Goal: Use online tool/utility: Utilize a website feature to perform a specific function

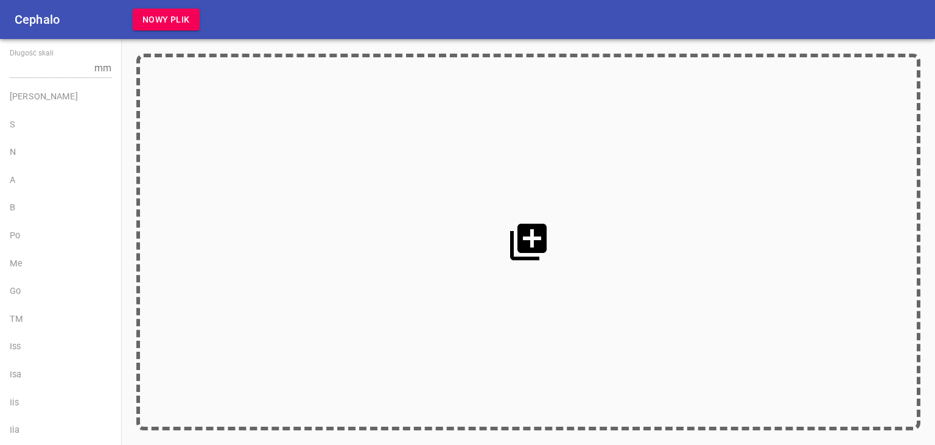
click at [532, 259] on icon at bounding box center [528, 241] width 37 height 37
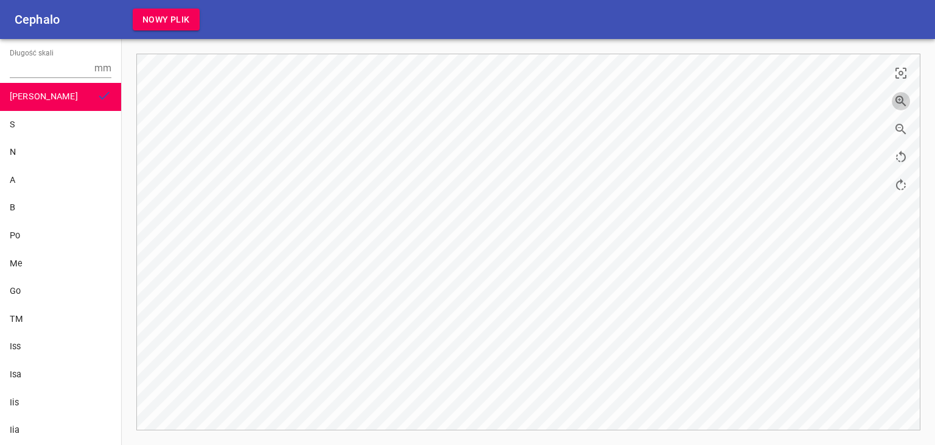
click at [893, 101] on button "button" at bounding box center [901, 101] width 18 height 18
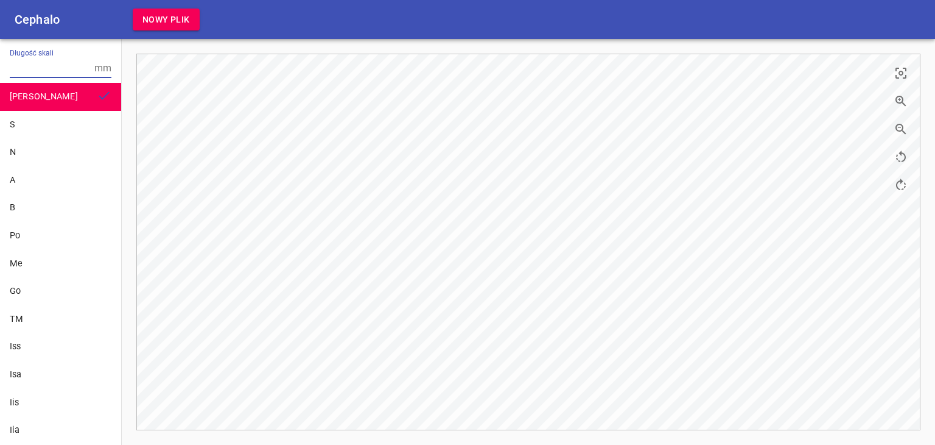
click at [46, 74] on input "Długość skali" at bounding box center [50, 67] width 80 height 19
type input "10"
click at [37, 120] on div "S" at bounding box center [61, 124] width 102 height 13
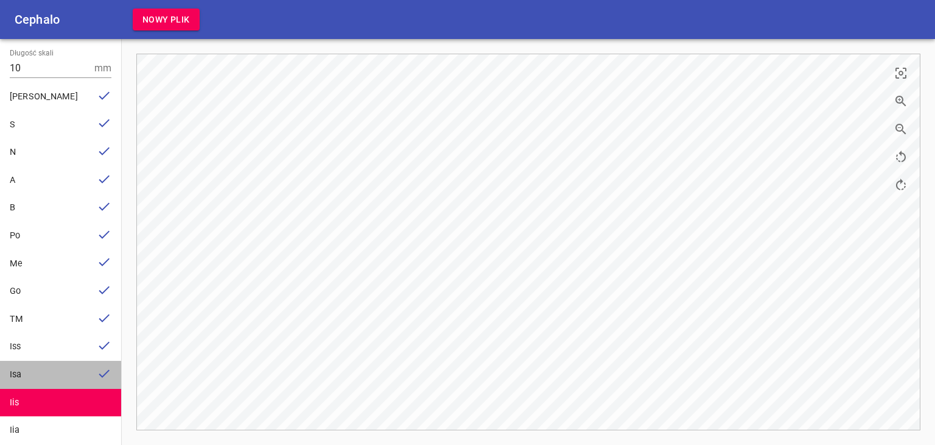
click at [61, 384] on div "Isa" at bounding box center [60, 374] width 121 height 28
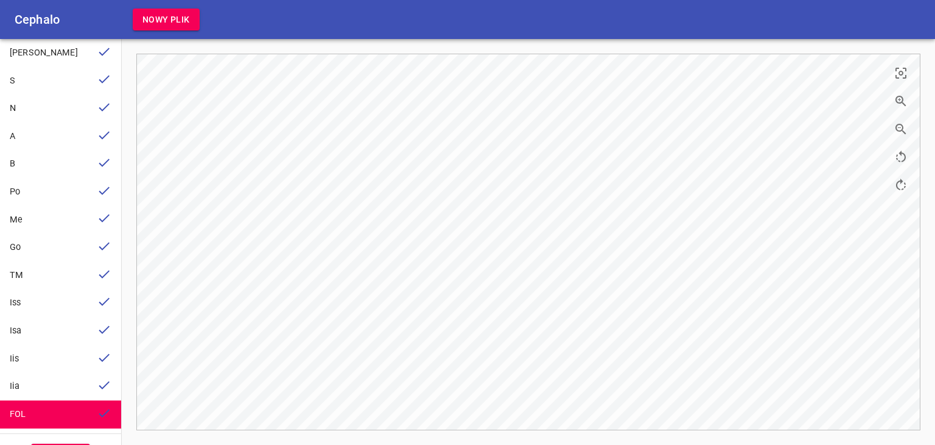
scroll to position [78, 0]
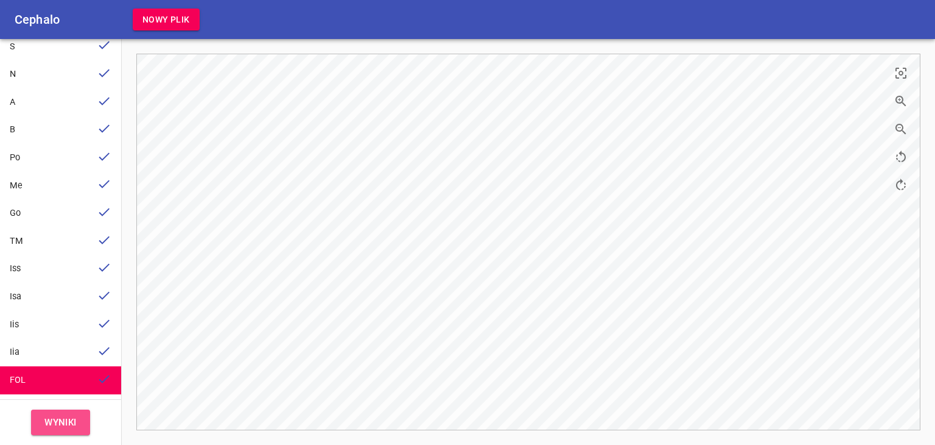
click at [62, 418] on span "Wyniki" at bounding box center [60, 422] width 32 height 16
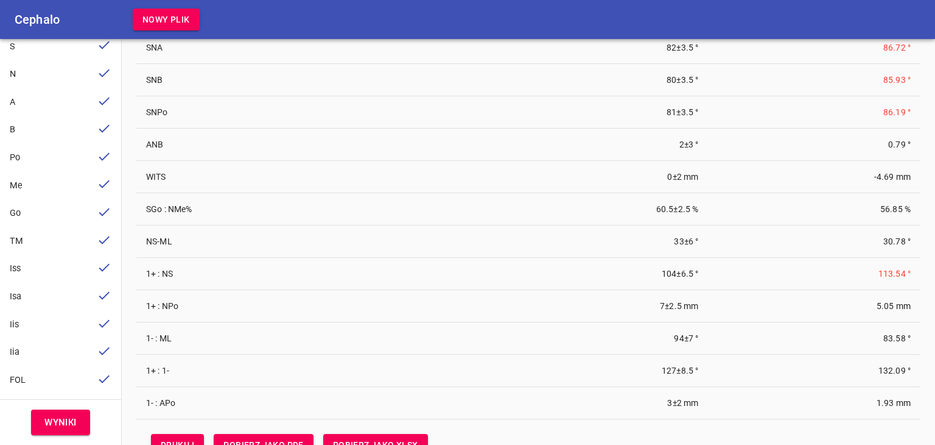
scroll to position [96, 0]
